Goal: Task Accomplishment & Management: Use online tool/utility

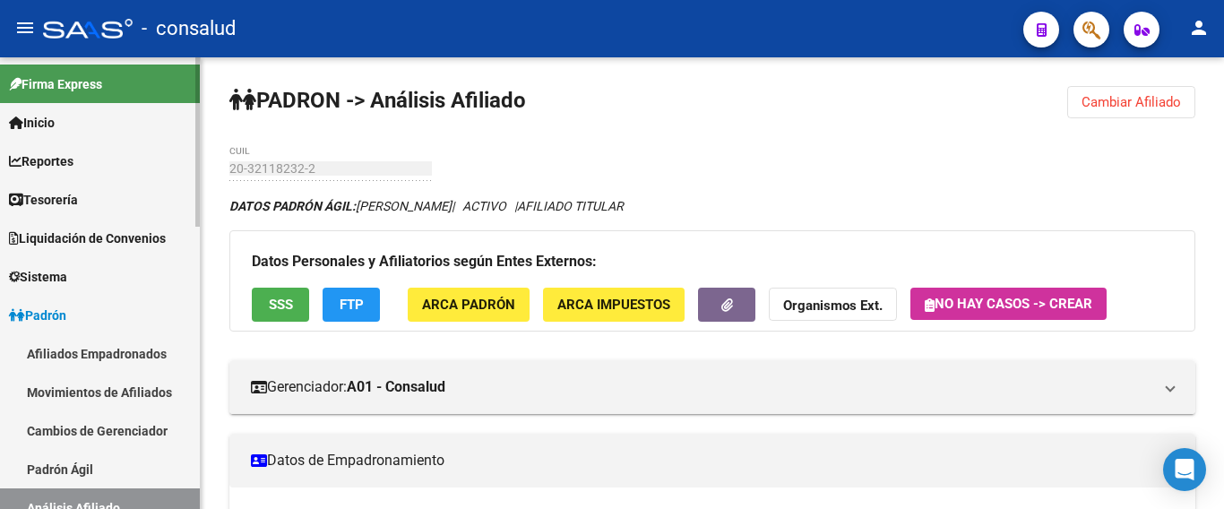
scroll to position [896, 0]
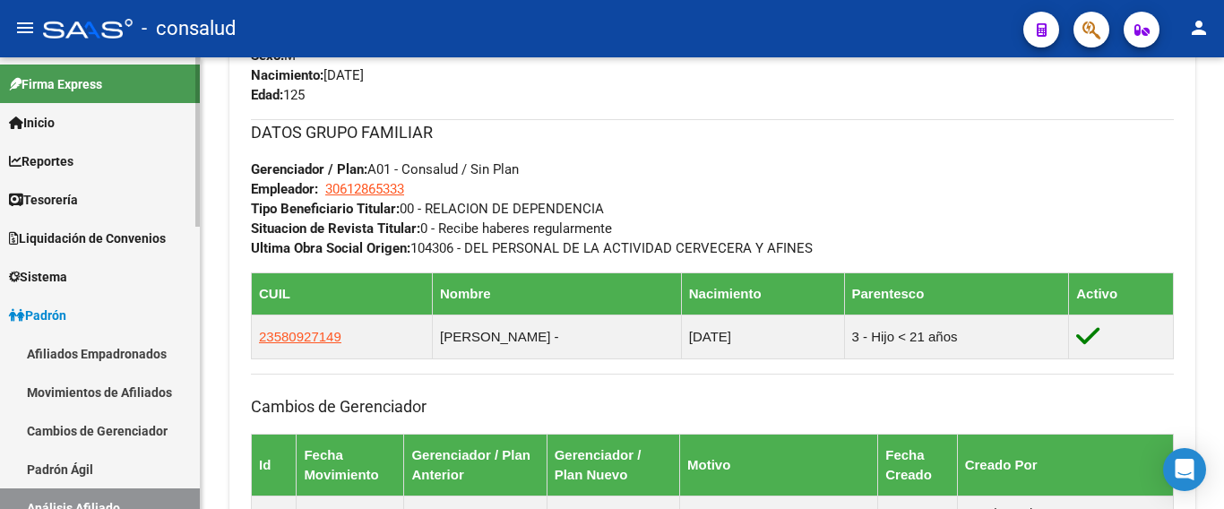
click at [114, 240] on span "Liquidación de Convenios" at bounding box center [87, 239] width 157 height 20
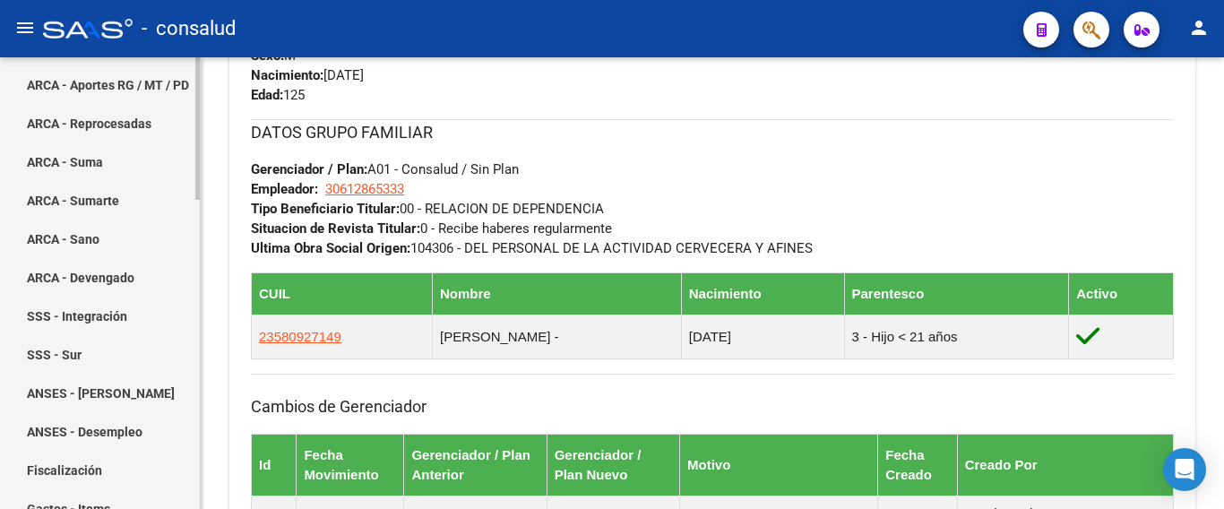
scroll to position [90, 0]
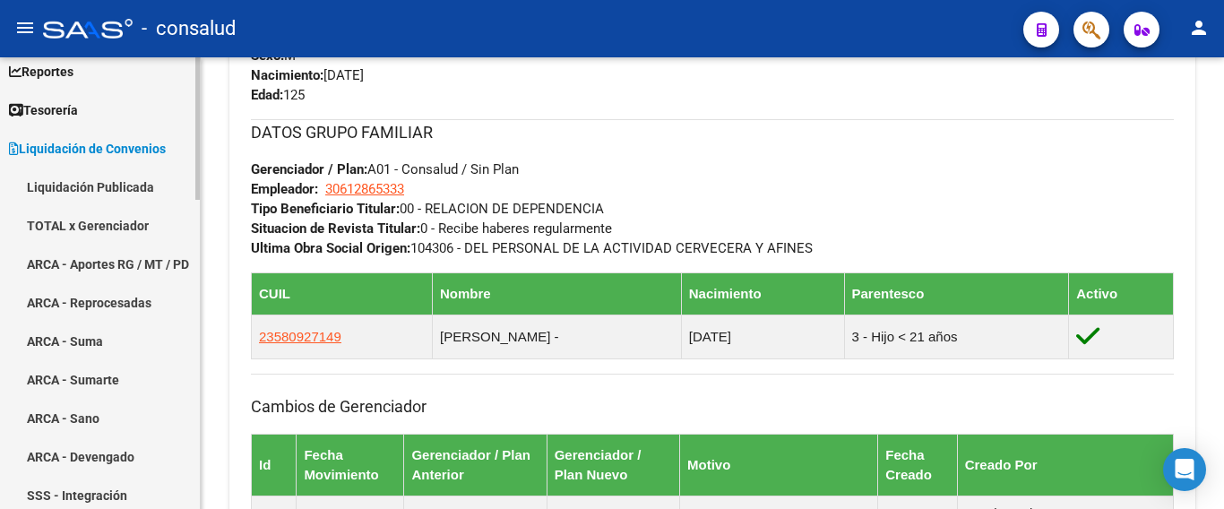
click at [139, 221] on link "TOTAL x Gerenciador" at bounding box center [100, 225] width 200 height 39
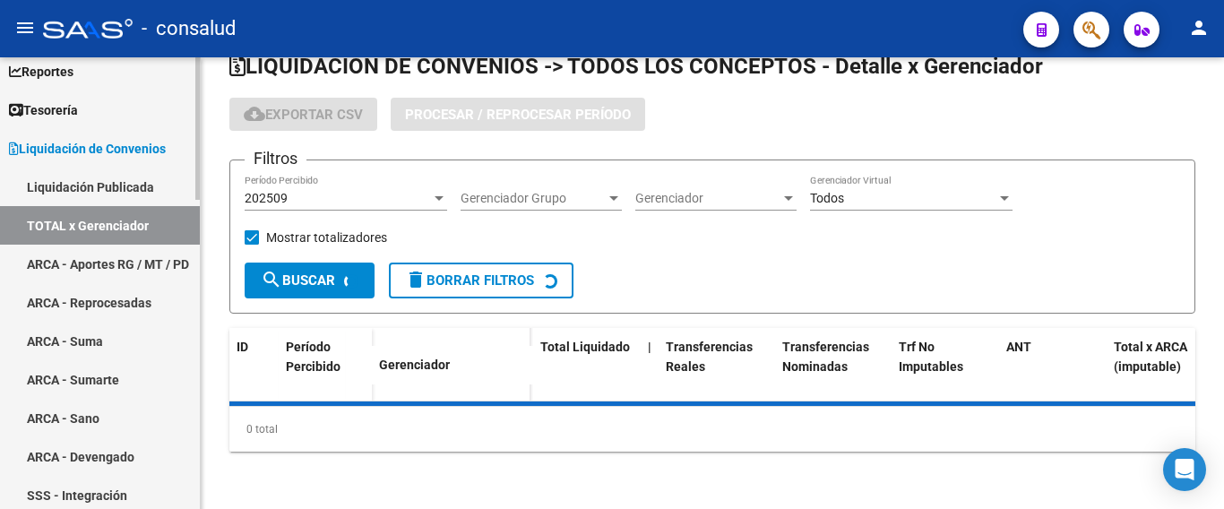
checkbox input "true"
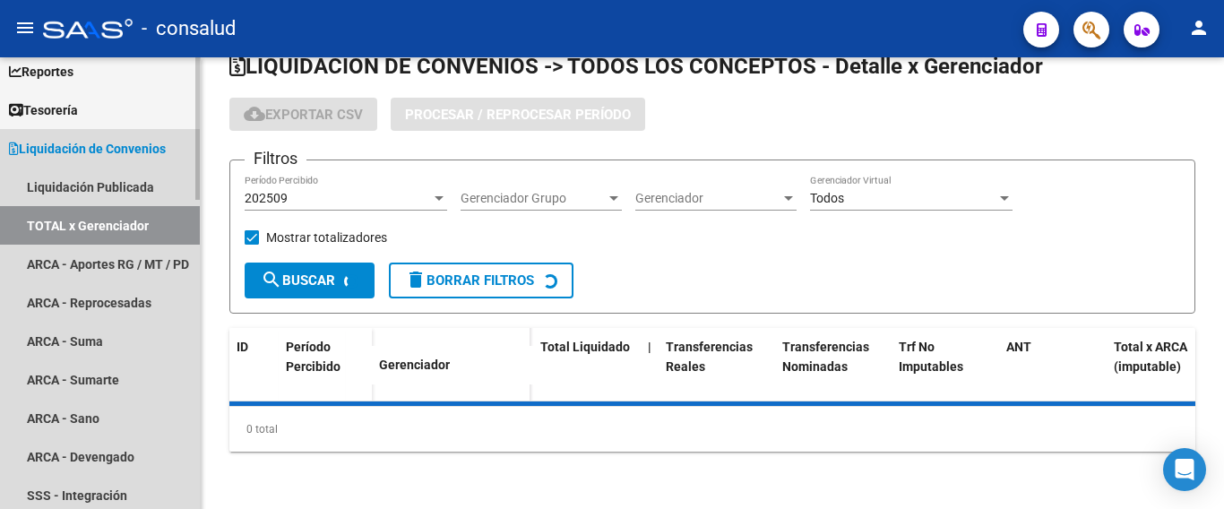
click at [143, 217] on link "TOTAL x Gerenciador" at bounding box center [100, 225] width 200 height 39
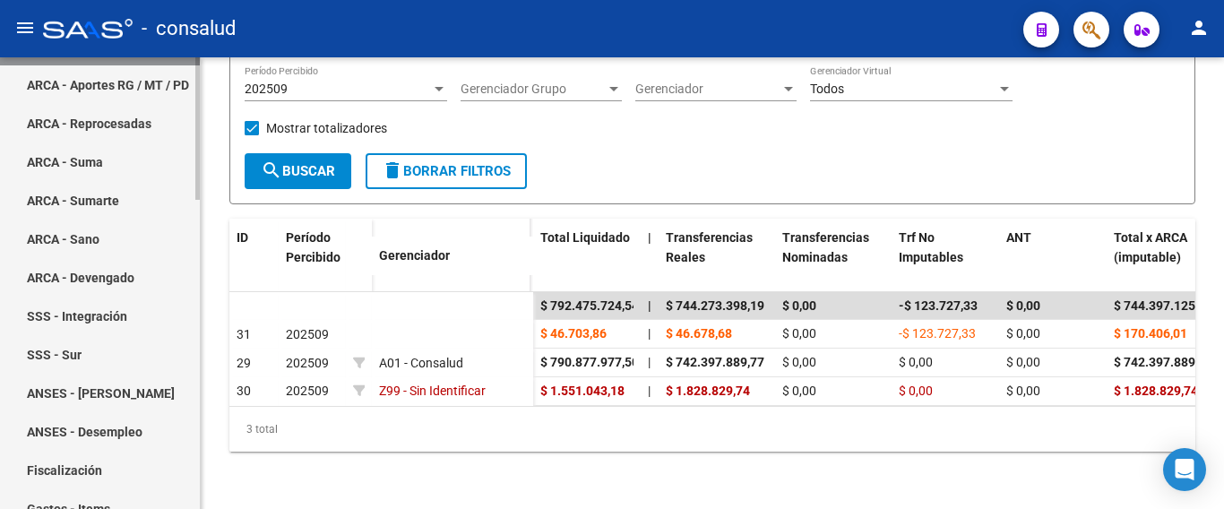
scroll to position [179, 0]
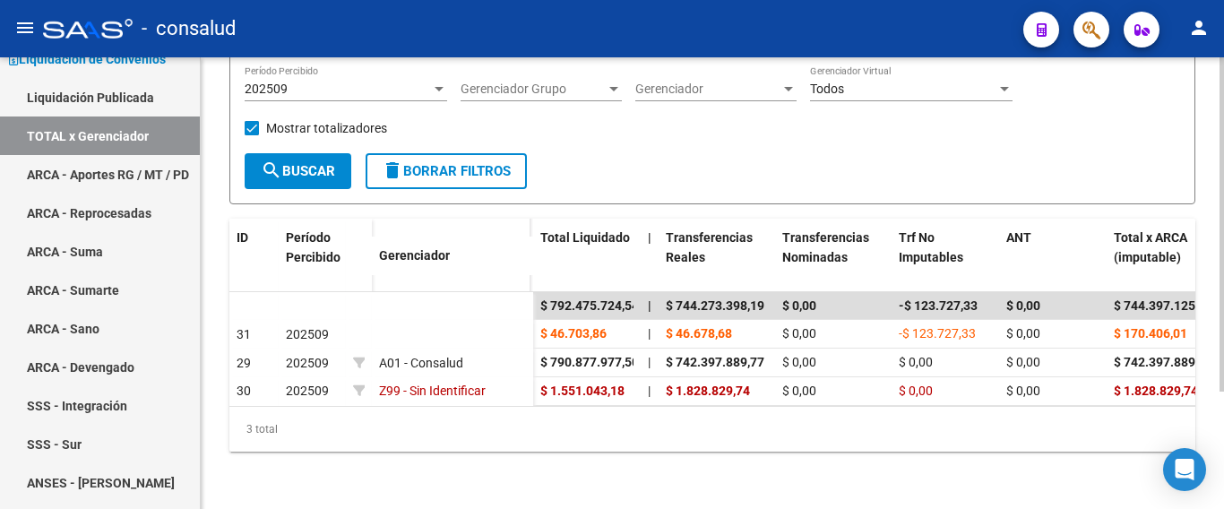
click at [1074, 448] on div "3 total" at bounding box center [712, 429] width 966 height 45
click at [609, 507] on div "LIQUIDACION DE CONVENIOS -> TODOS LOS CONCEPTOS - Detalle x Gerenciador cloud_d…" at bounding box center [713, 211] width 1024 height 595
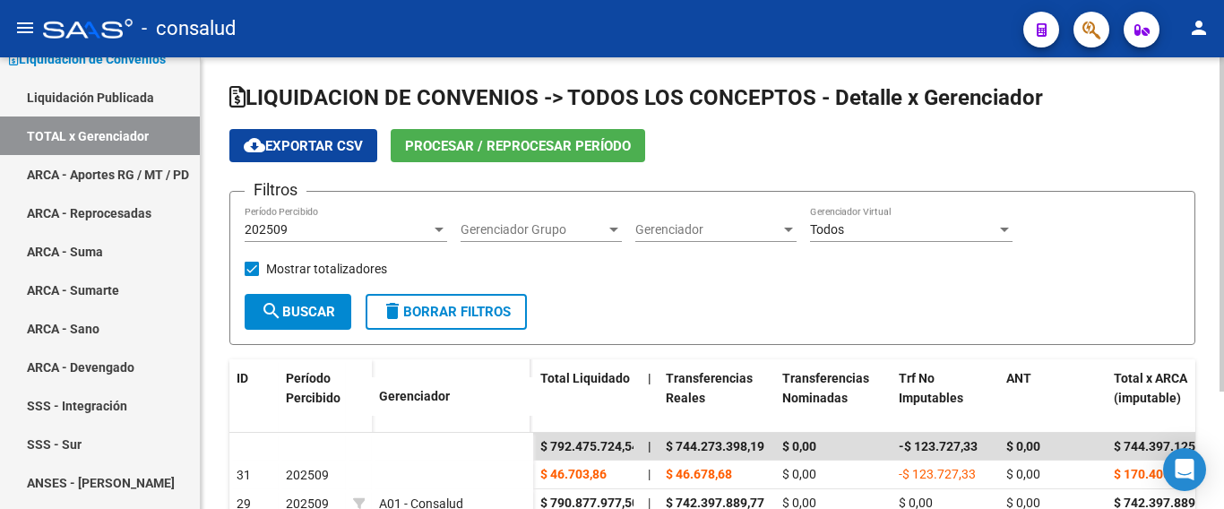
scroll to position [0, 0]
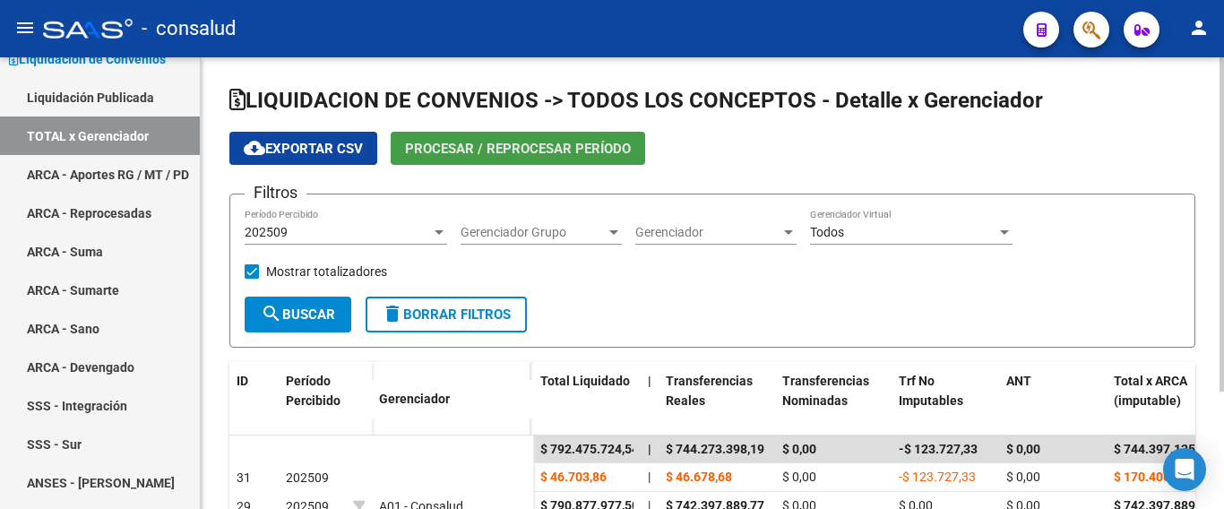
click at [569, 148] on span "Procesar / Reprocesar período" at bounding box center [518, 149] width 226 height 16
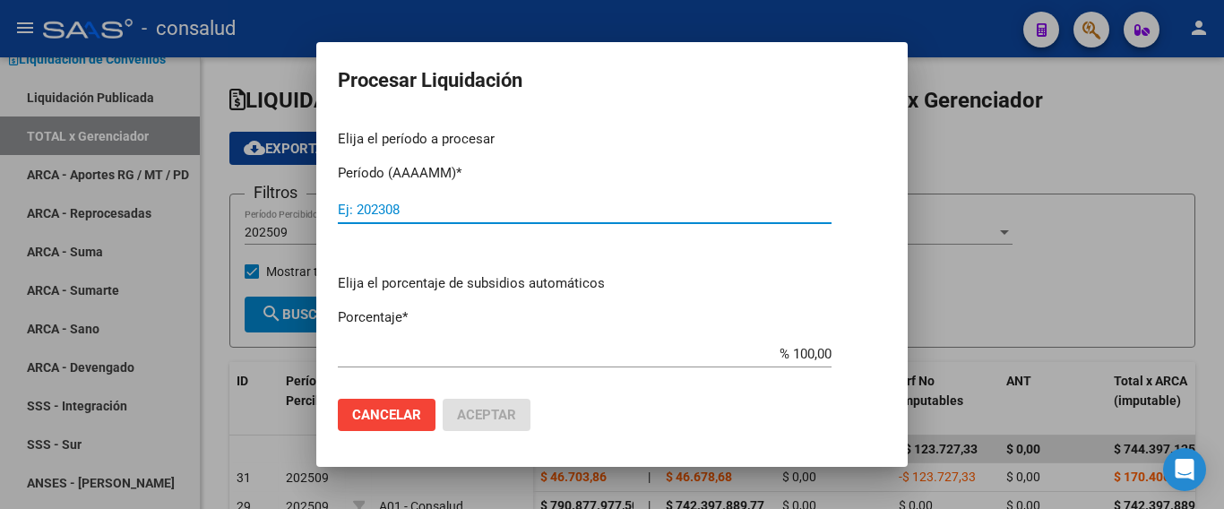
click at [558, 215] on input "Ej: 202308" at bounding box center [585, 210] width 494 height 16
click at [527, 221] on div "Ej: 202308" at bounding box center [585, 209] width 494 height 27
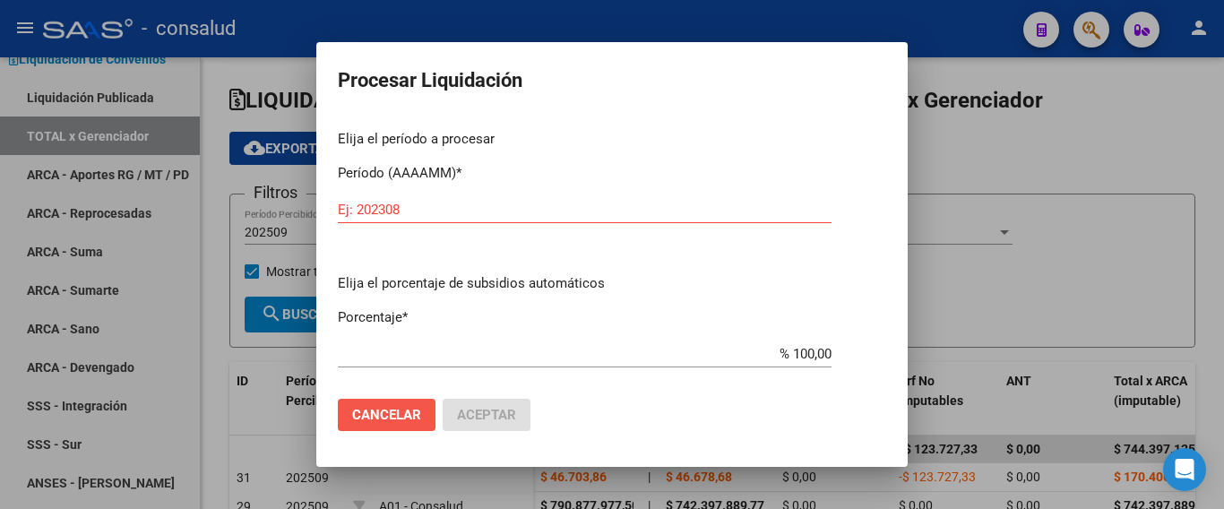
click at [402, 419] on span "Cancelar" at bounding box center [386, 415] width 69 height 16
